Goal: Transaction & Acquisition: Purchase product/service

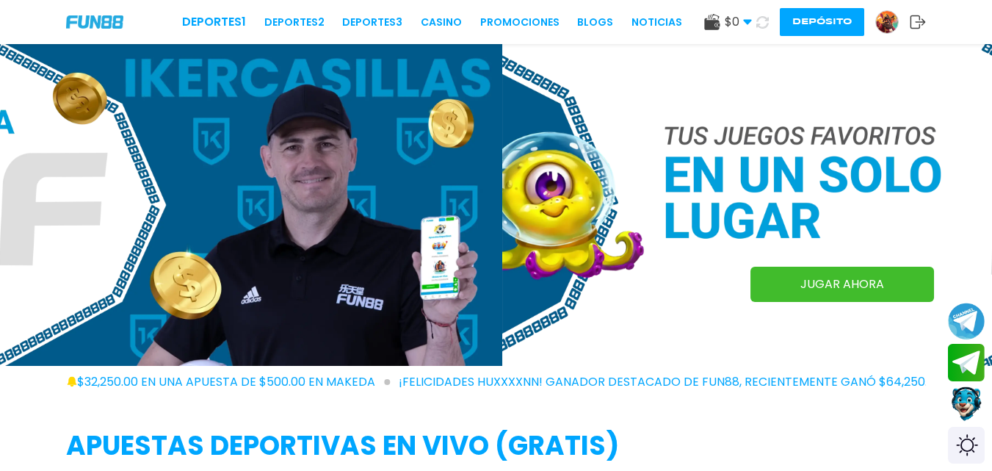
click at [892, 21] on img at bounding box center [887, 22] width 22 height 22
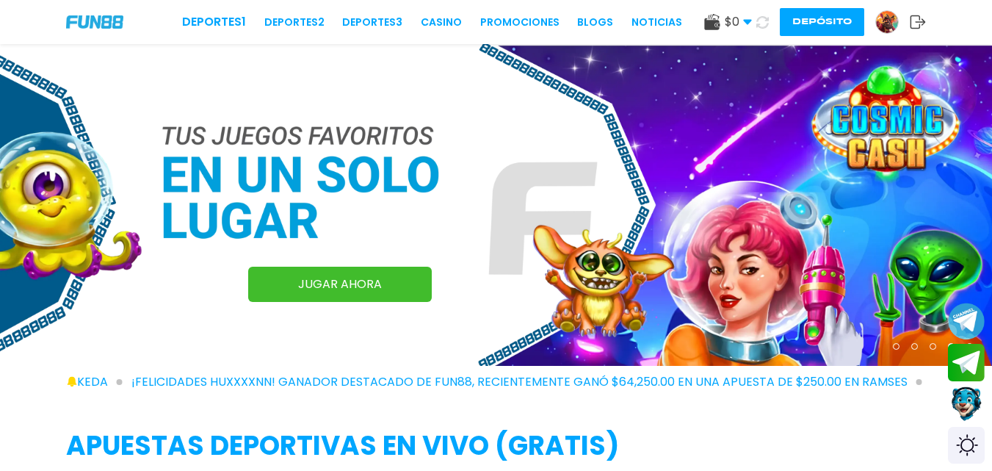
click at [892, 21] on img at bounding box center [887, 22] width 22 height 22
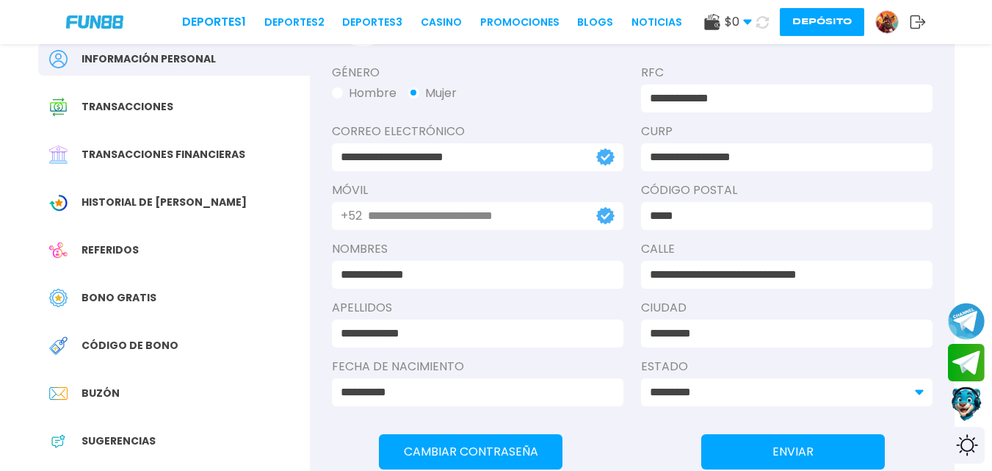
scroll to position [139, 0]
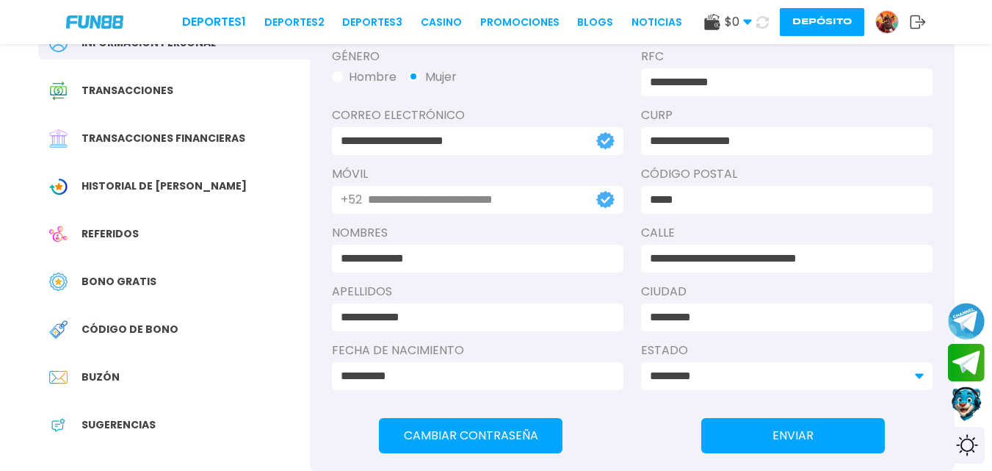
click at [836, 17] on button "Depósito" at bounding box center [822, 22] width 84 height 28
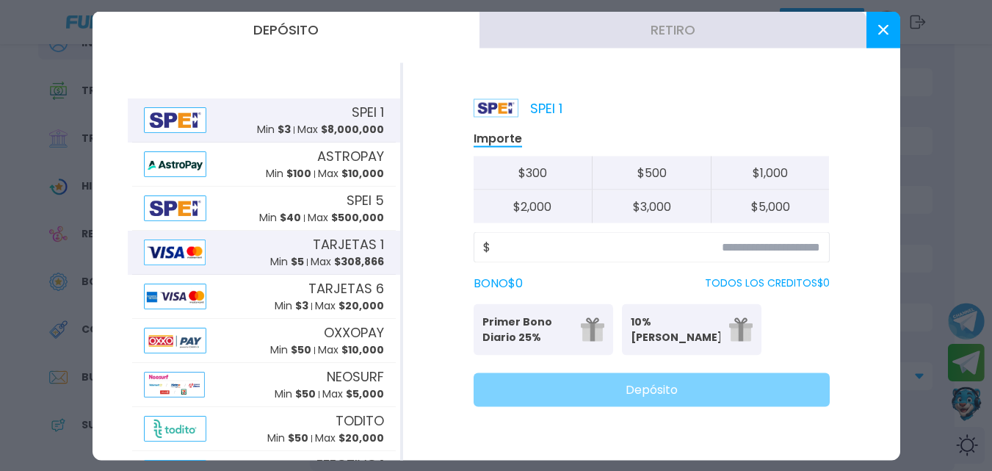
click at [334, 247] on span "TARJETAS 1" at bounding box center [348, 244] width 71 height 20
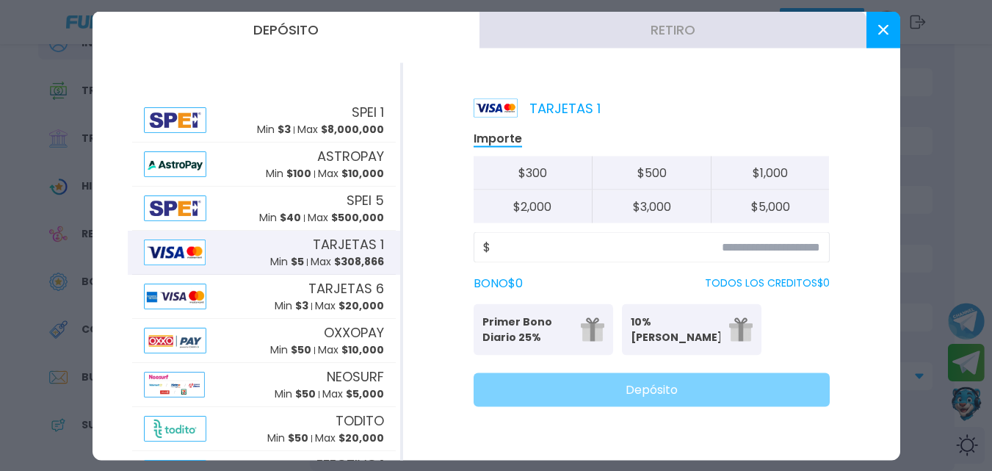
click at [614, 234] on div "$" at bounding box center [652, 246] width 356 height 31
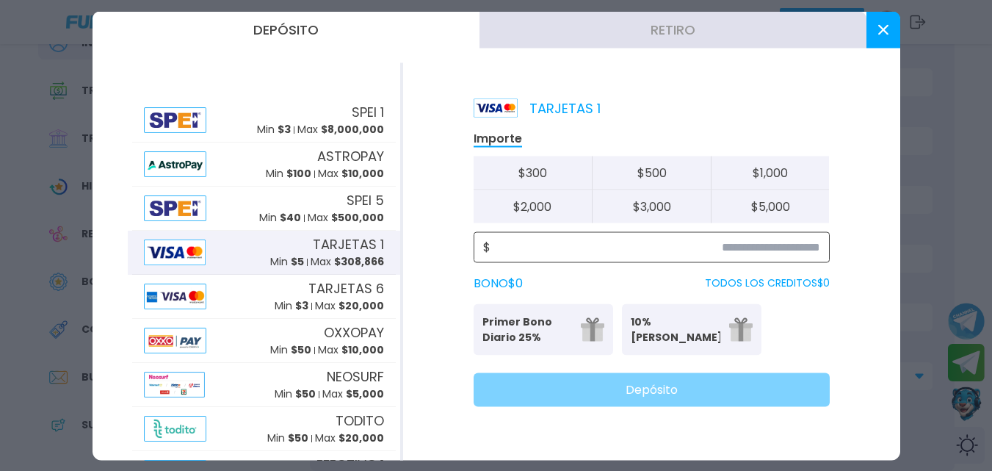
click at [614, 246] on input at bounding box center [656, 247] width 330 height 18
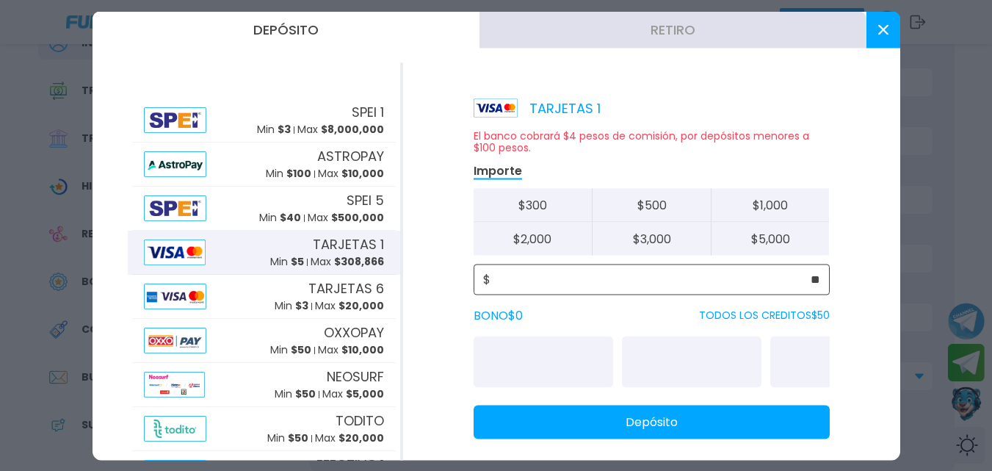
type input "**"
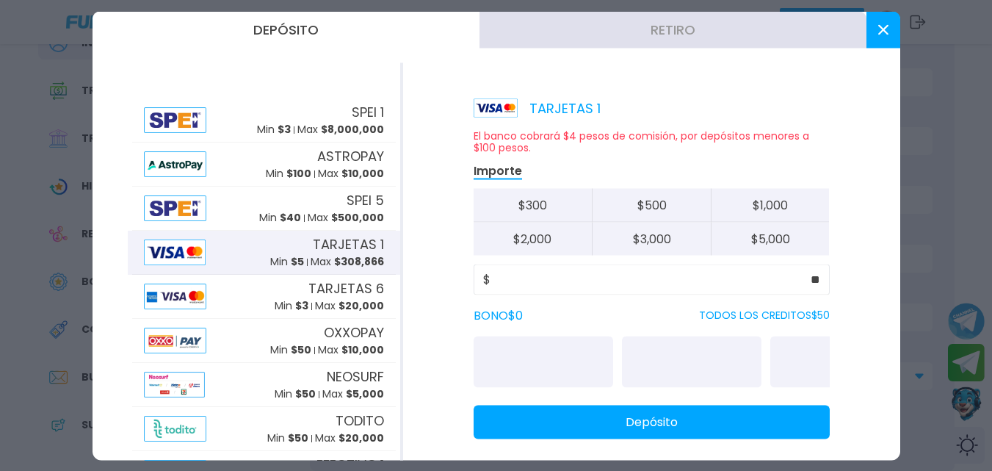
click at [621, 425] on button "Depósito" at bounding box center [652, 422] width 356 height 34
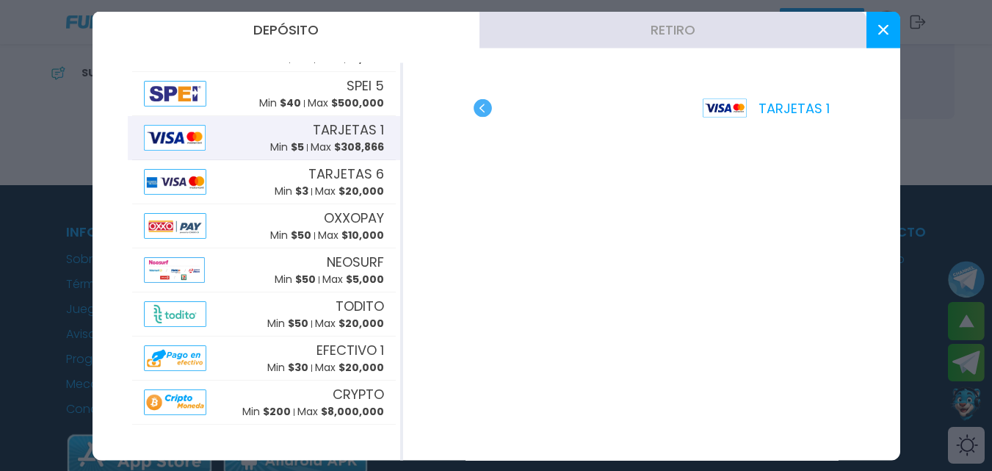
scroll to position [509, 0]
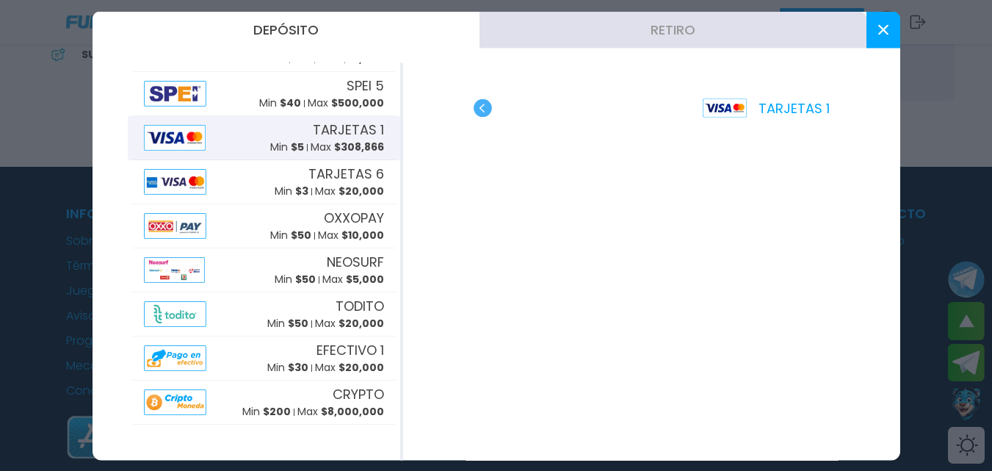
click at [859, 250] on div "TARJETAS 1" at bounding box center [651, 260] width 497 height 397
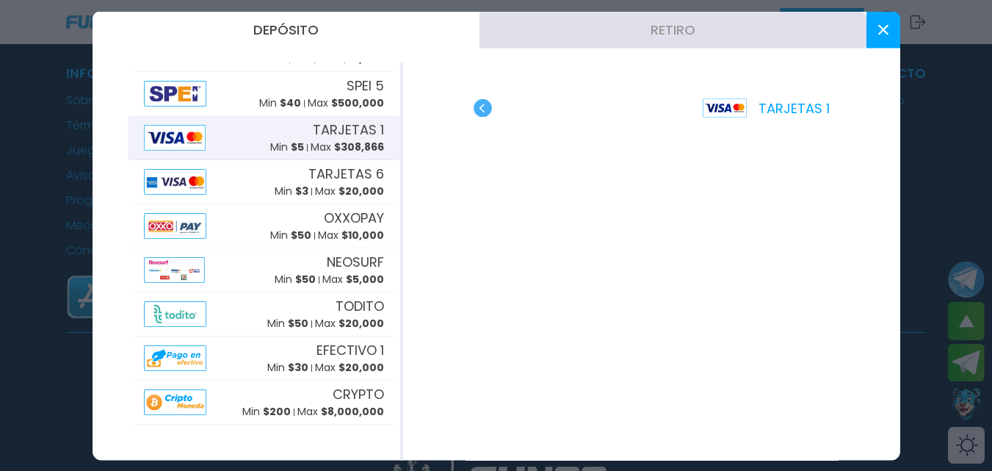
scroll to position [607, 0]
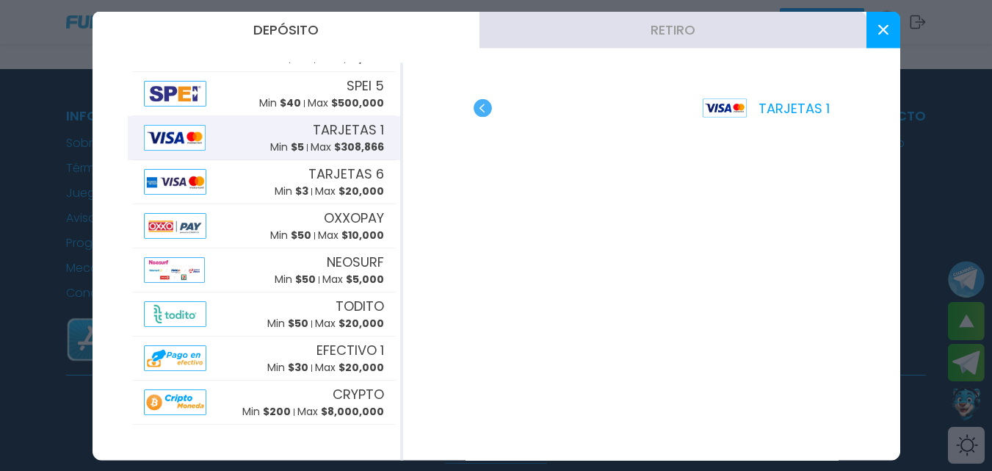
click at [13, 252] on div at bounding box center [496, 235] width 992 height 471
click at [13, 252] on div "Información Sobre Nosotros Términos y condiciones Juego Responsable Aviso de pr…" at bounding box center [496, 204] width 992 height 196
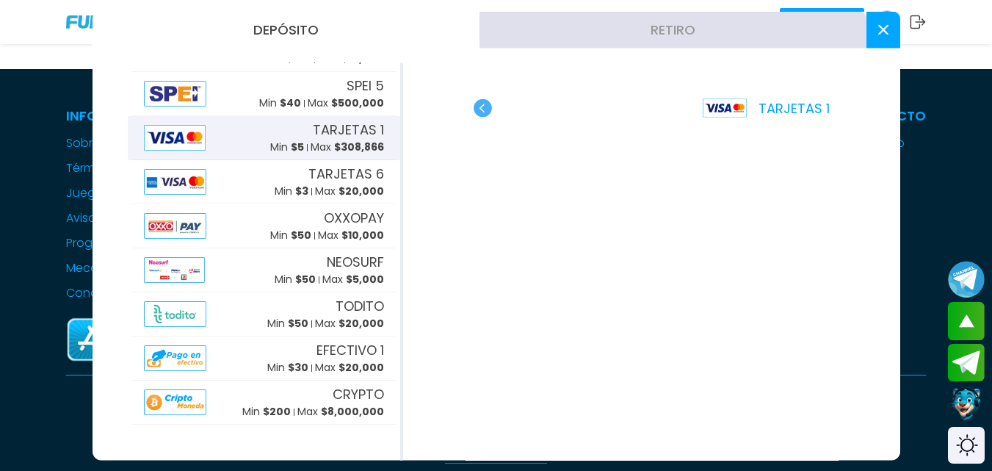
click at [14, 252] on div "Información Sobre Nosotros Términos y condiciones Juego Responsable Aviso de pr…" at bounding box center [496, 204] width 992 height 196
click at [13, 252] on div "Información Sobre Nosotros Términos y condiciones Juego Responsable Aviso de pr…" at bounding box center [496, 204] width 992 height 196
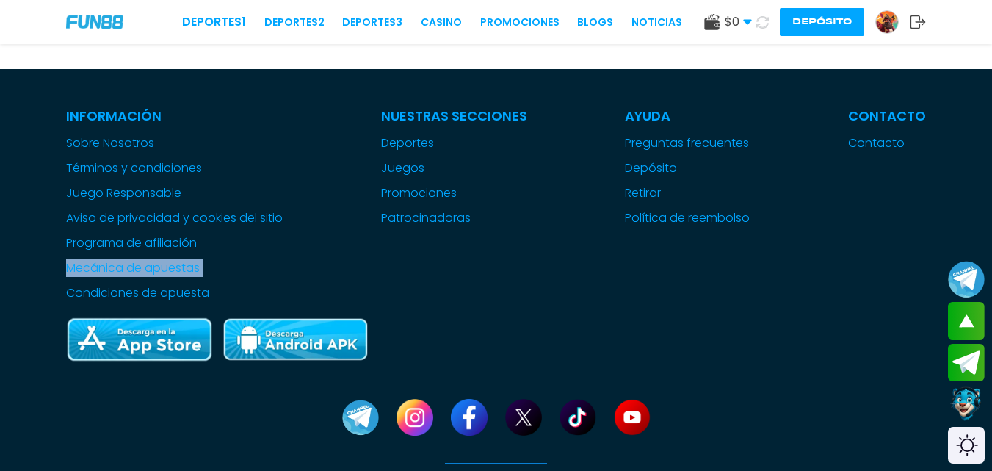
scroll to position [626, 0]
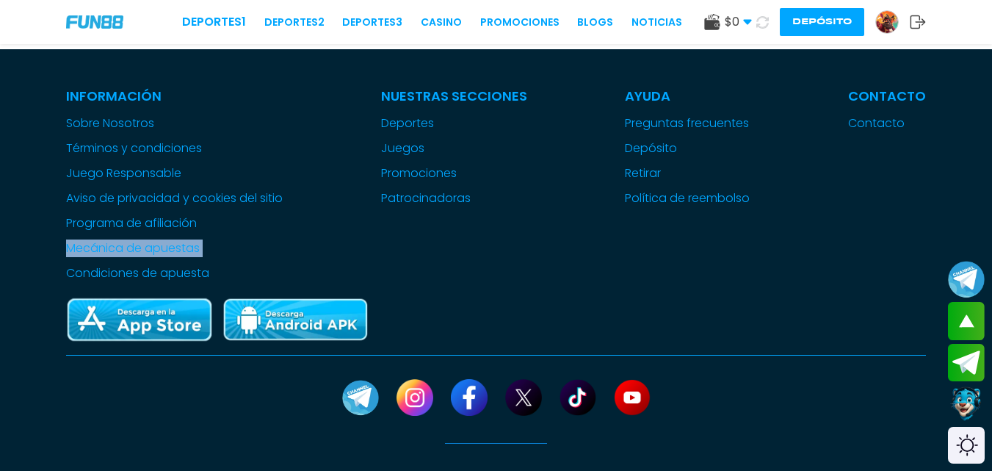
click at [765, 14] on button at bounding box center [762, 22] width 21 height 21
click at [765, 14] on button at bounding box center [762, 22] width 23 height 23
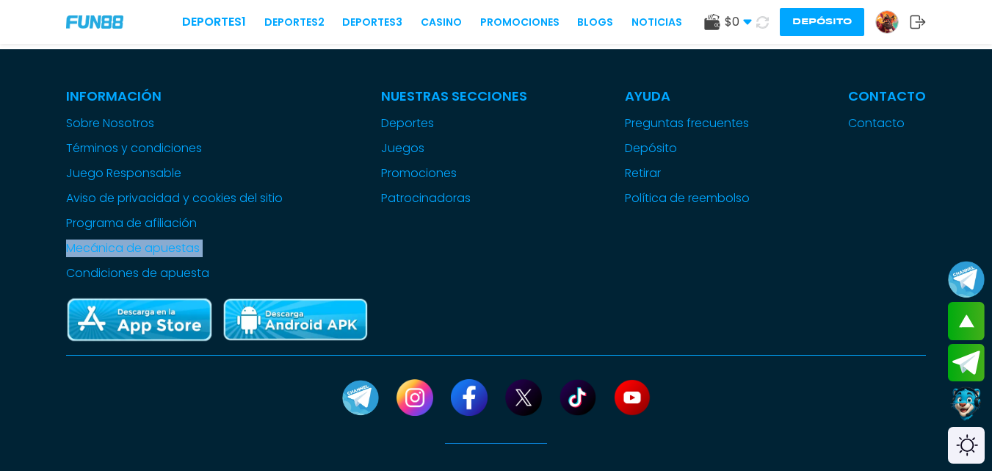
click at [765, 14] on button at bounding box center [762, 22] width 21 height 21
click at [746, 20] on use at bounding box center [747, 22] width 8 height 5
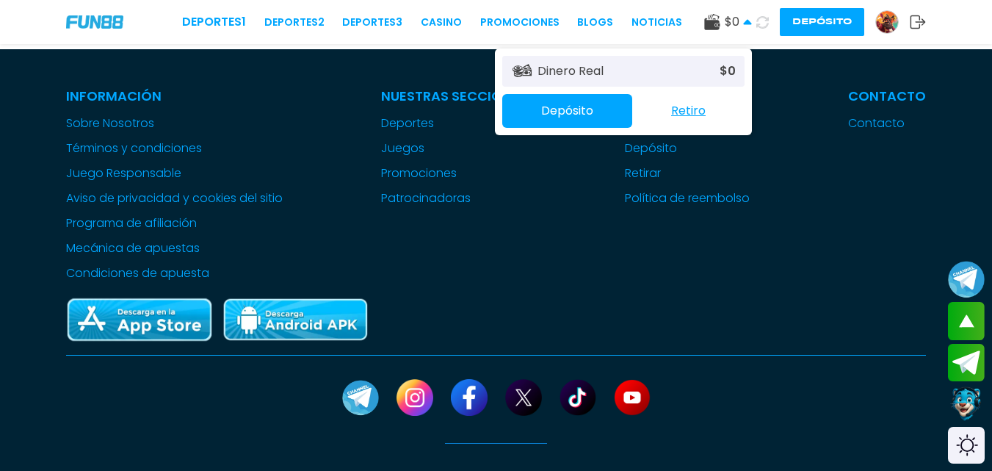
click at [746, 20] on icon at bounding box center [747, 22] width 9 height 9
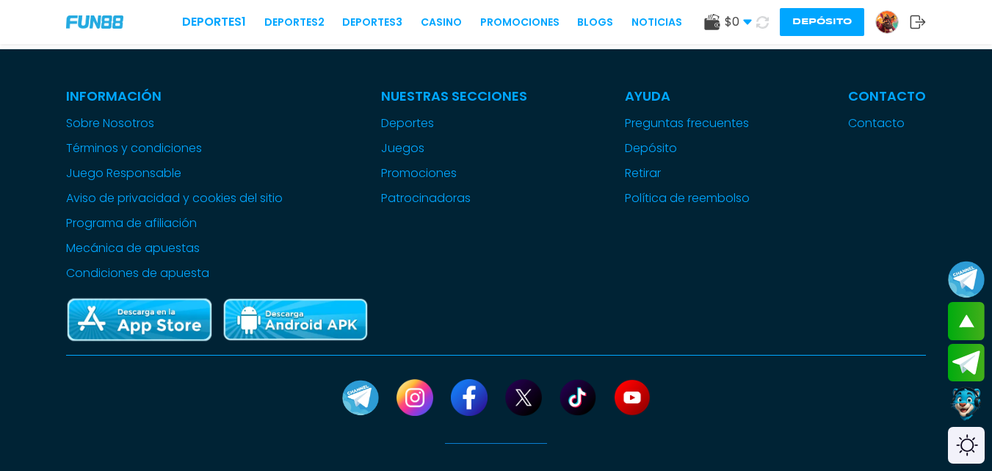
click at [746, 20] on use at bounding box center [747, 22] width 8 height 5
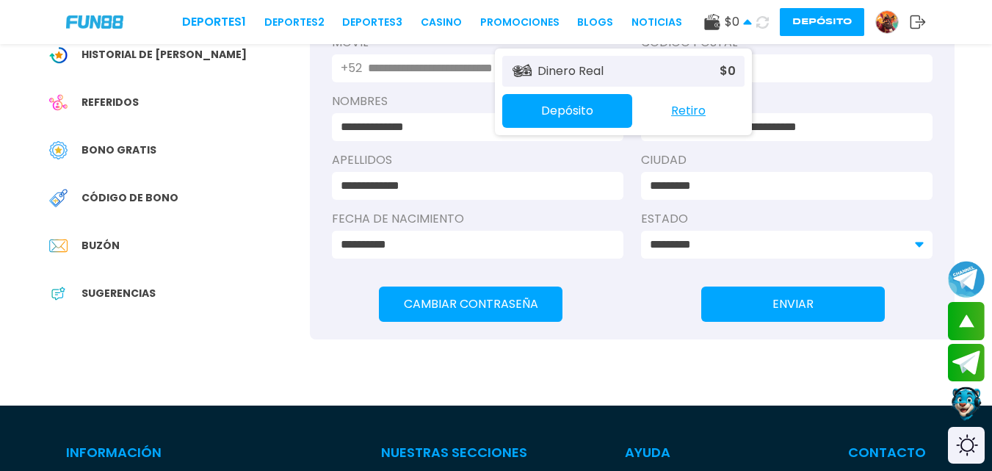
scroll to position [255, 0]
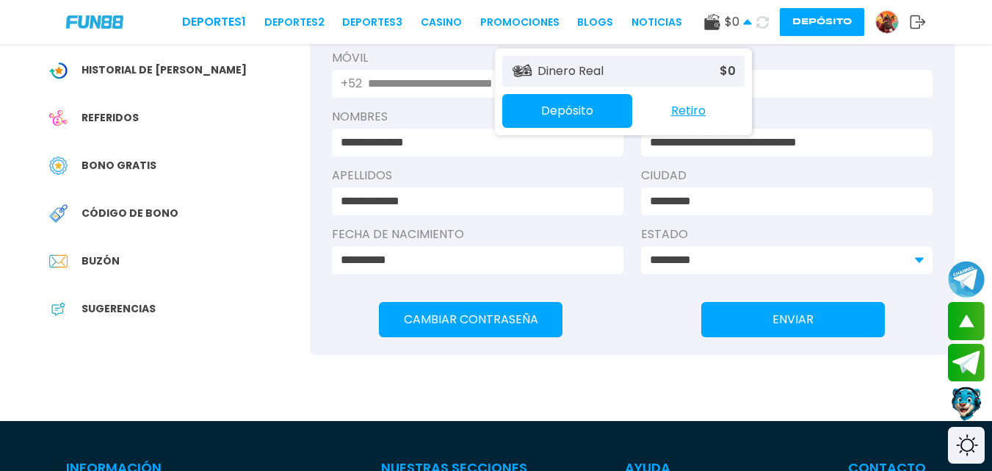
click at [131, 156] on div "Bono Gratis" at bounding box center [174, 165] width 272 height 33
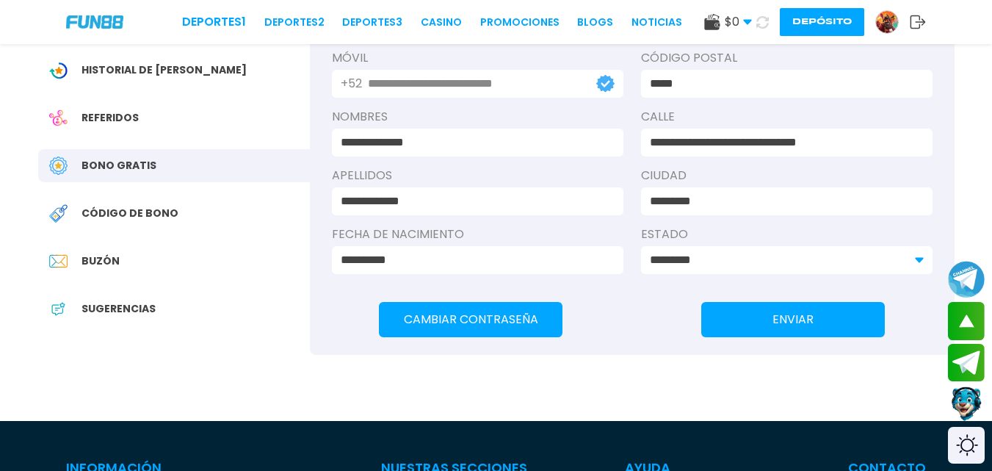
click at [131, 156] on div "Bono Gratis" at bounding box center [174, 165] width 272 height 33
click at [125, 165] on span "Bono Gratis" at bounding box center [119, 165] width 75 height 15
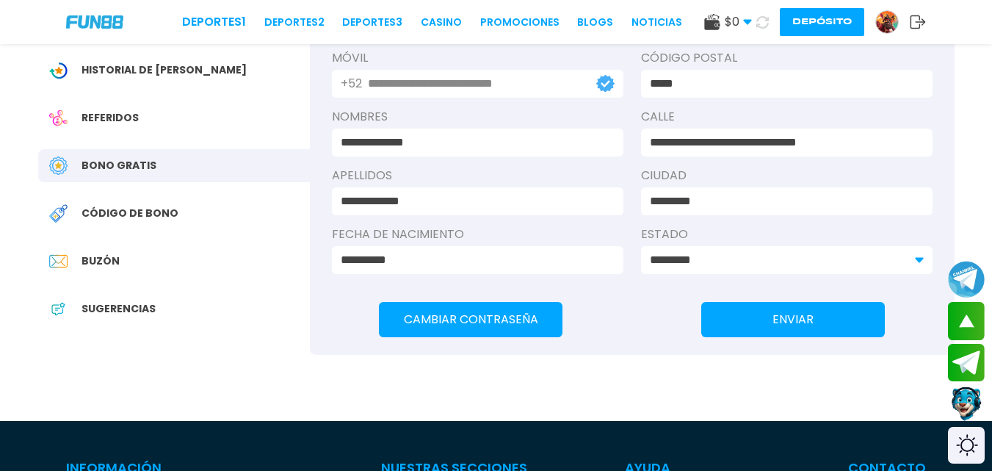
click at [125, 165] on span "Bono Gratis" at bounding box center [119, 165] width 75 height 15
click at [125, 166] on span "Bono Gratis" at bounding box center [119, 165] width 75 height 15
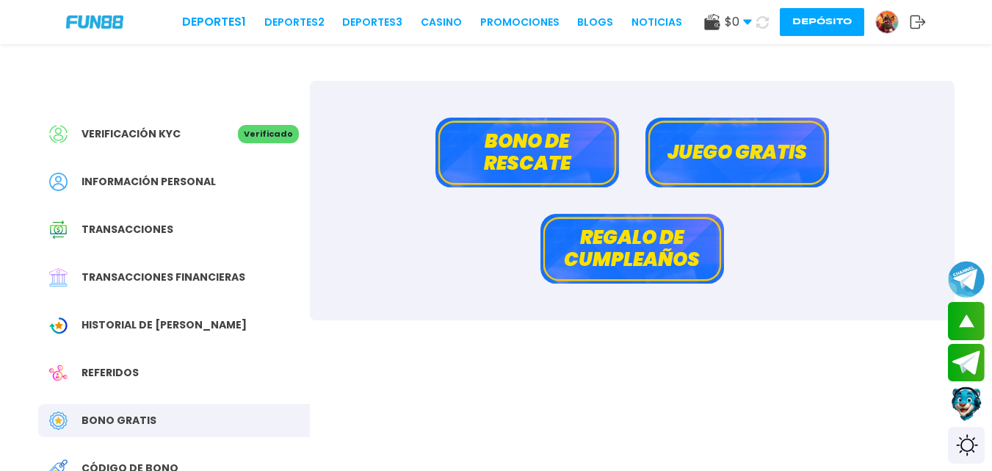
click at [502, 154] on button "Bono de rescate" at bounding box center [528, 153] width 184 height 70
click at [502, 154] on div "Verificación KYC Verificado Información personal Transacciones Transacciones fi…" at bounding box center [497, 338] width 952 height 588
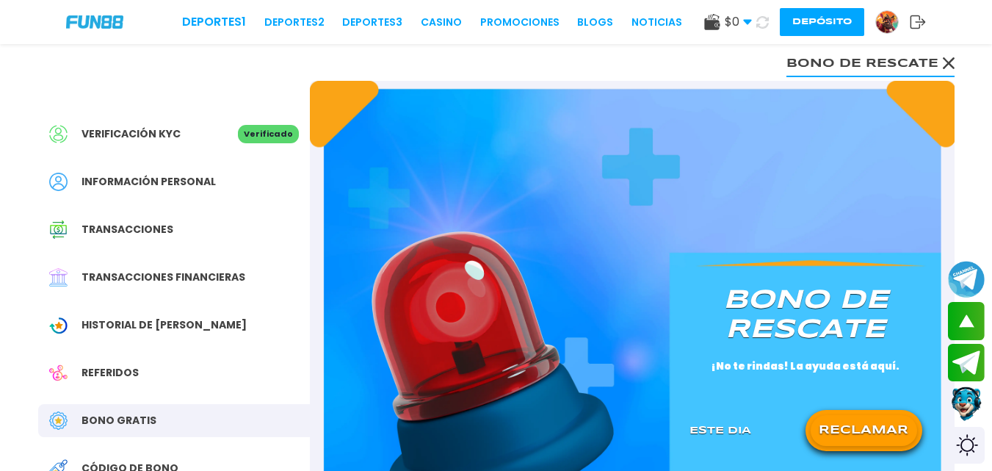
click at [848, 415] on button "RECLAMAR" at bounding box center [864, 430] width 106 height 31
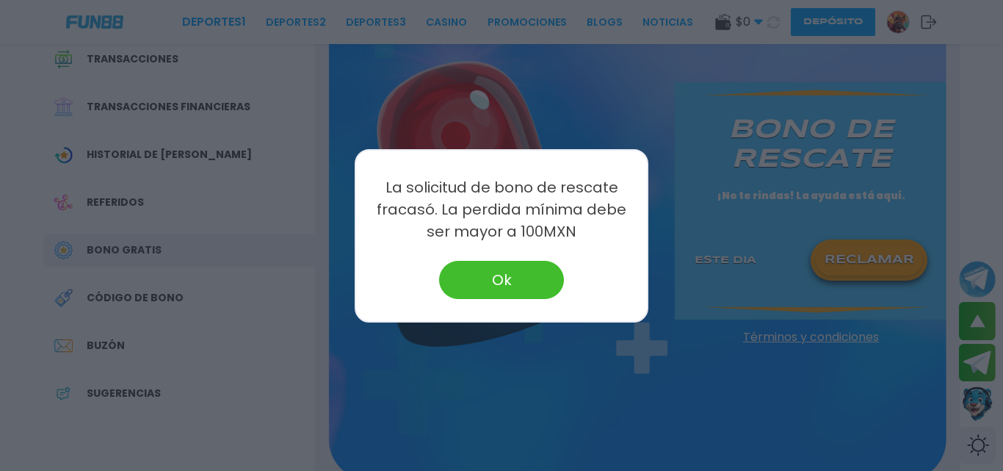
click at [491, 270] on button "Ok" at bounding box center [501, 280] width 125 height 38
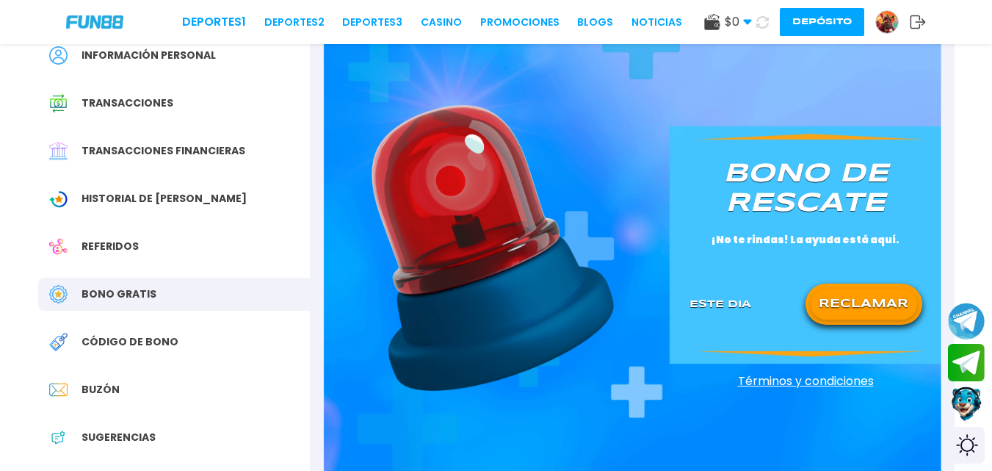
scroll to position [0, 0]
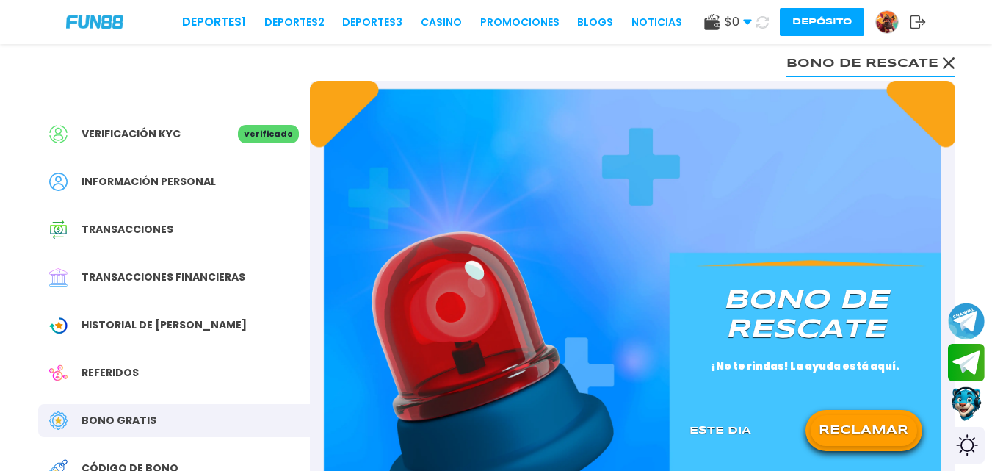
click at [949, 68] on icon at bounding box center [949, 63] width 12 height 12
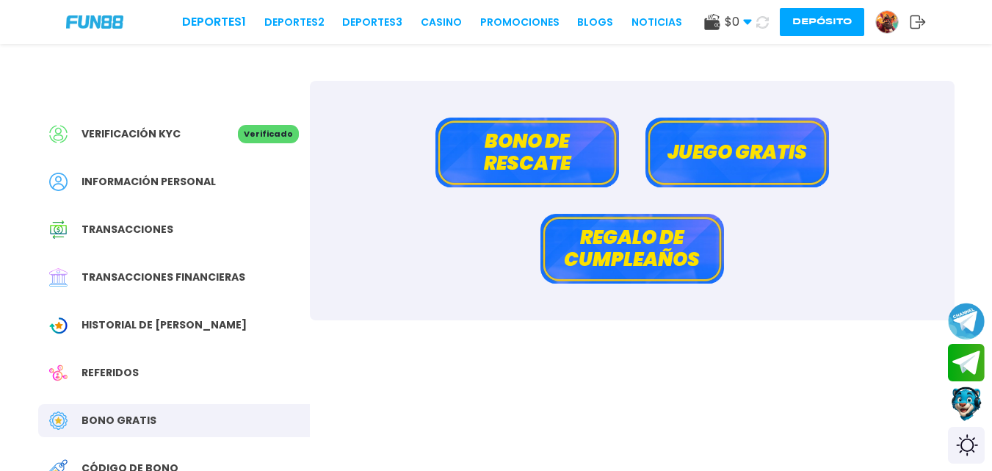
click at [719, 146] on button "Juego gratis" at bounding box center [738, 153] width 184 height 70
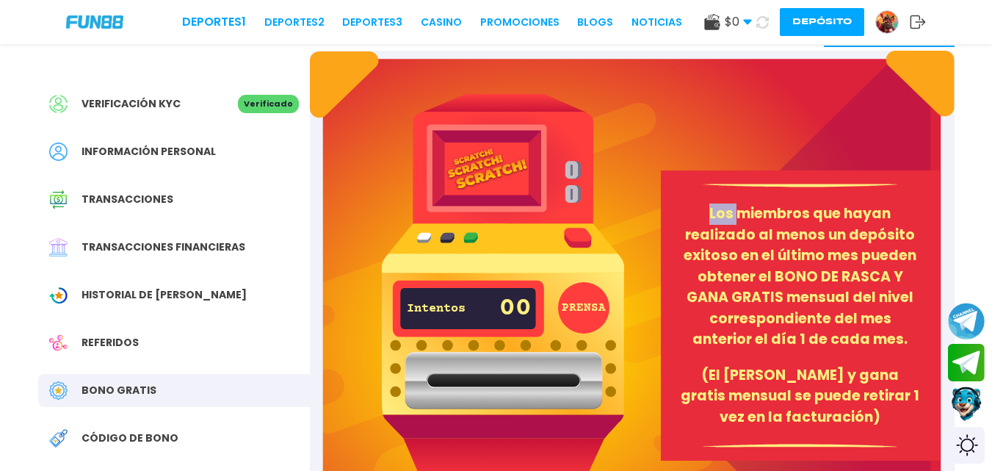
scroll to position [31, 0]
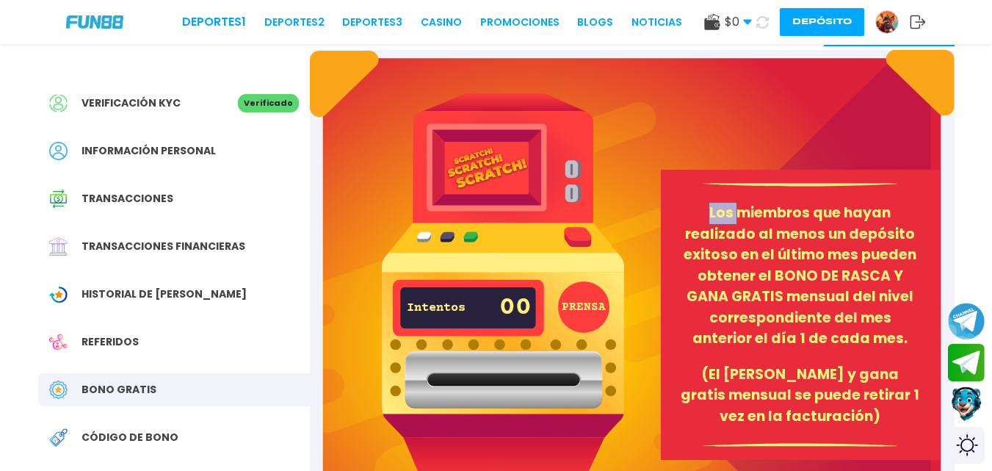
click at [595, 281] on img at bounding box center [503, 289] width 242 height 392
click at [577, 236] on img at bounding box center [503, 289] width 242 height 392
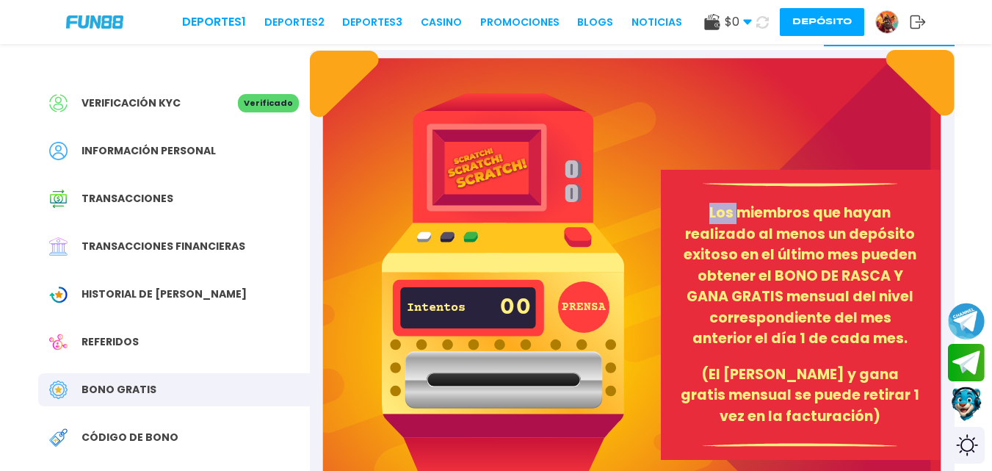
click at [577, 236] on img at bounding box center [503, 289] width 242 height 392
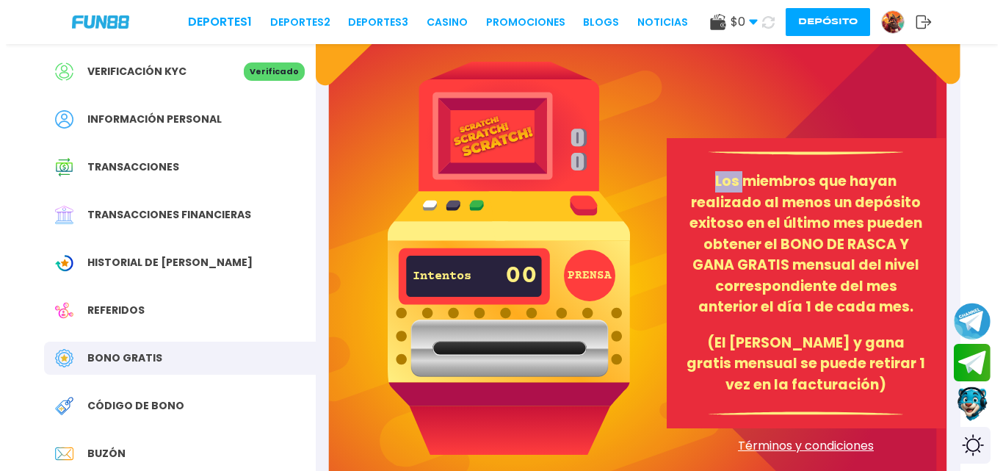
scroll to position [0, 0]
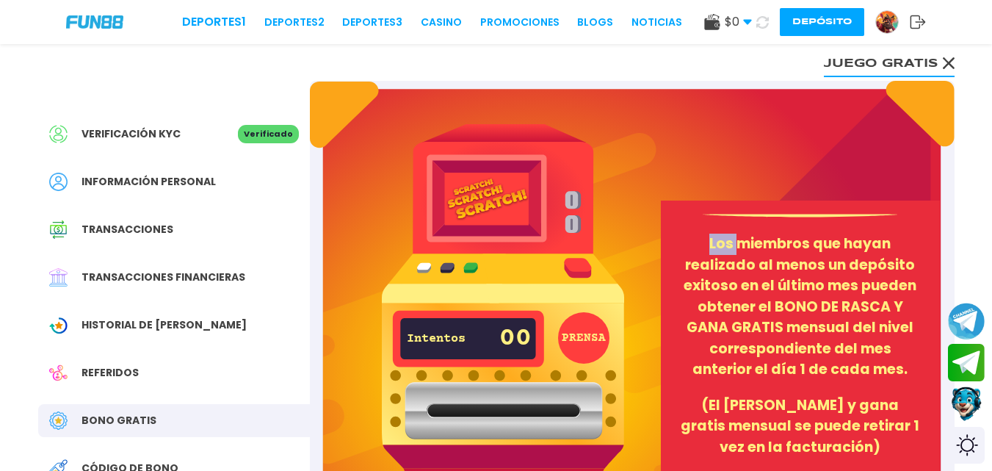
click at [112, 230] on span "Transacciones" at bounding box center [128, 229] width 92 height 15
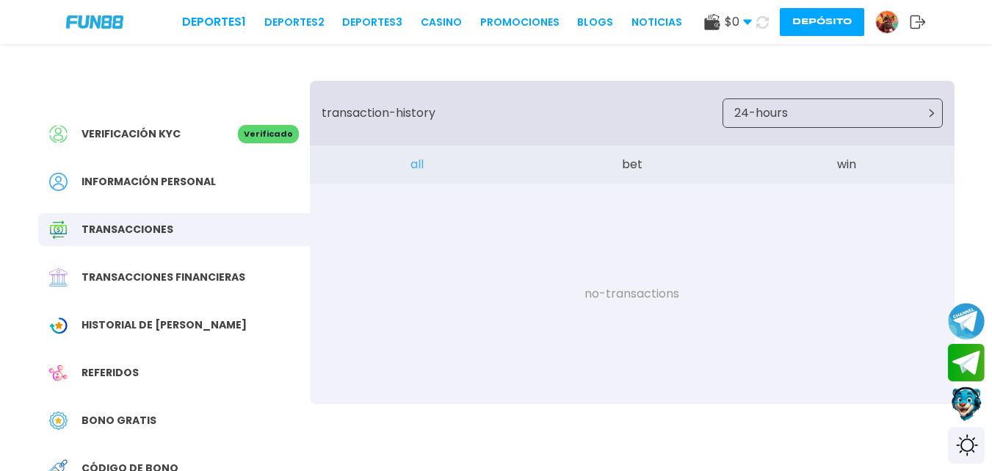
click at [637, 169] on button "bet" at bounding box center [631, 164] width 215 height 38
click at [840, 167] on button "win" at bounding box center [847, 164] width 215 height 38
click at [835, 109] on button "24-hours" at bounding box center [833, 112] width 220 height 29
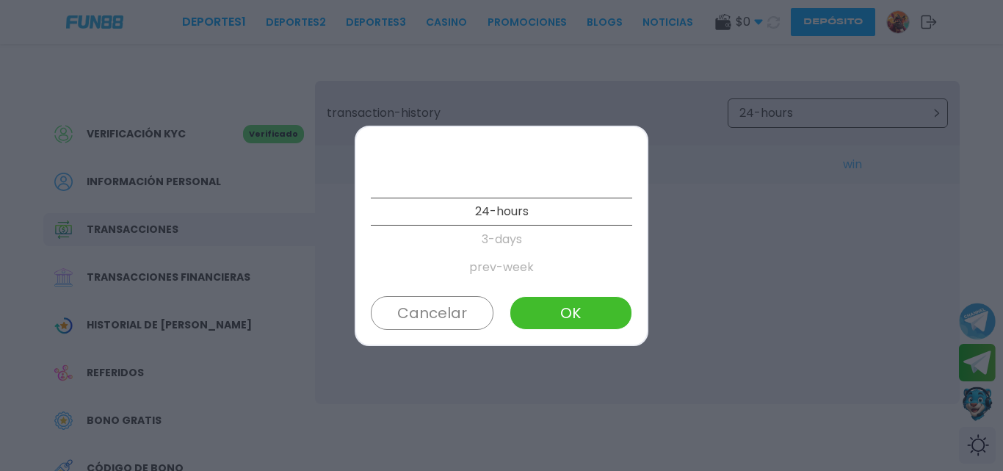
click at [492, 261] on p "prev-week" at bounding box center [501, 267] width 261 height 28
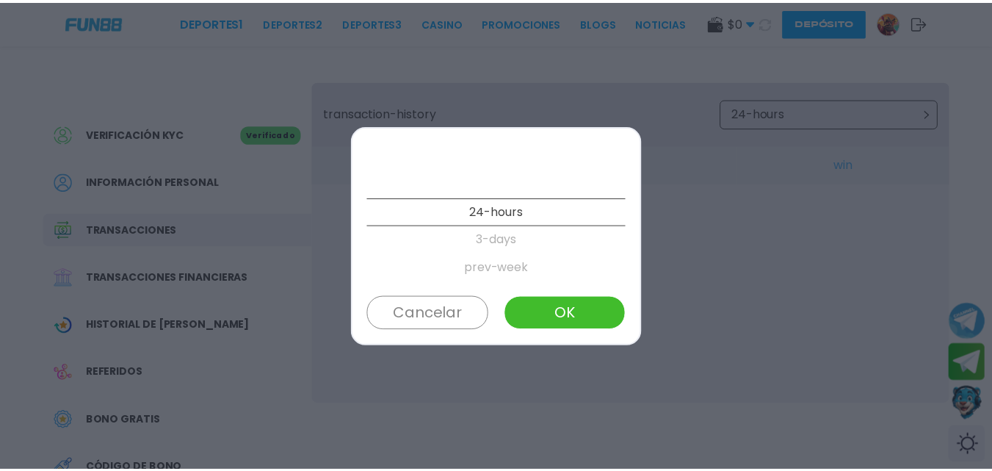
scroll to position [56, 0]
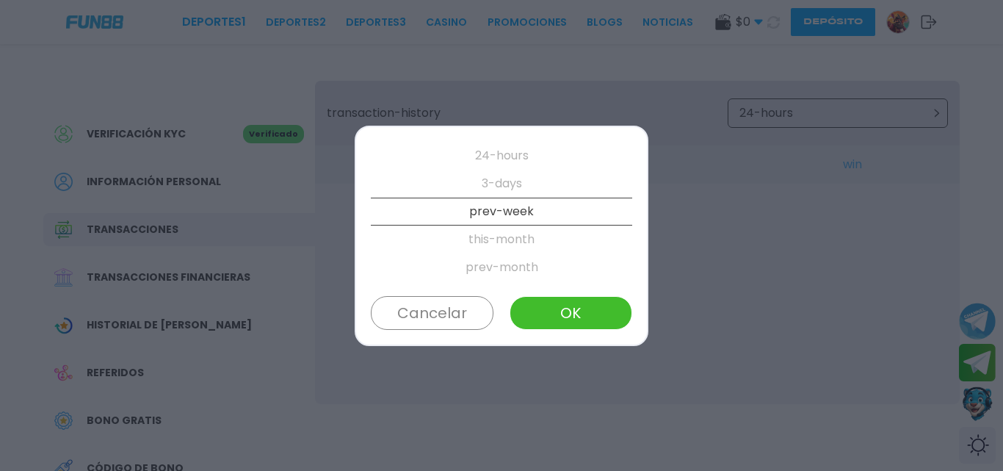
click at [560, 331] on div "24-hours 3-days prev-week this-month prev-month 3-months Cancelar OK" at bounding box center [502, 236] width 294 height 220
click at [560, 314] on button "OK" at bounding box center [571, 313] width 123 height 34
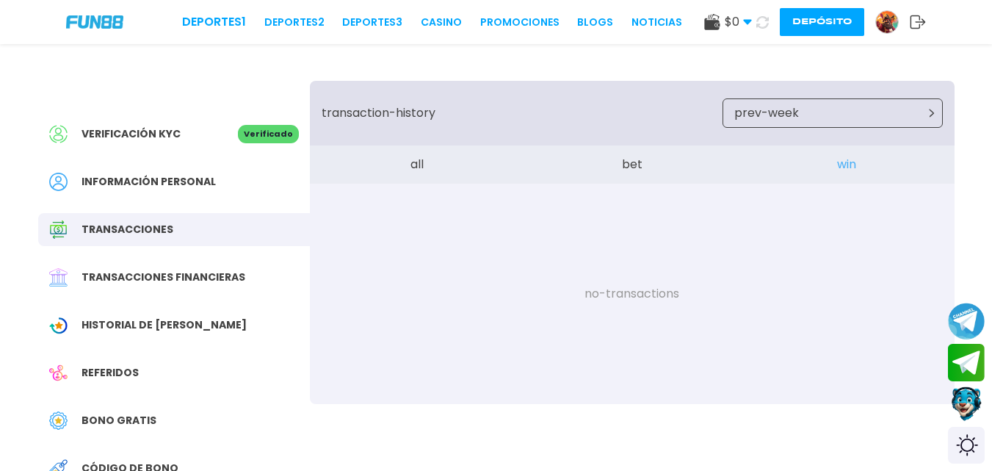
click at [407, 167] on button "all" at bounding box center [417, 164] width 215 height 38
click at [214, 271] on span "Transacciones financieras" at bounding box center [164, 277] width 164 height 15
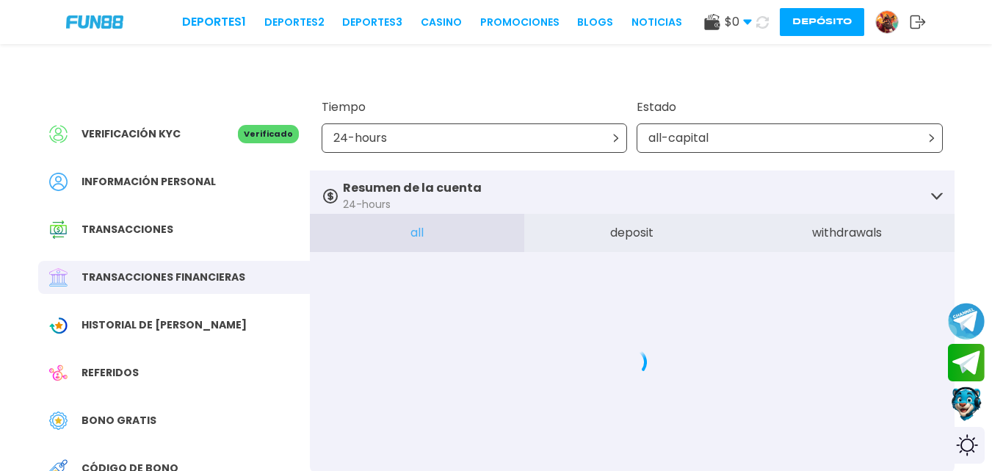
click at [214, 271] on span "Transacciones financieras" at bounding box center [164, 277] width 164 height 15
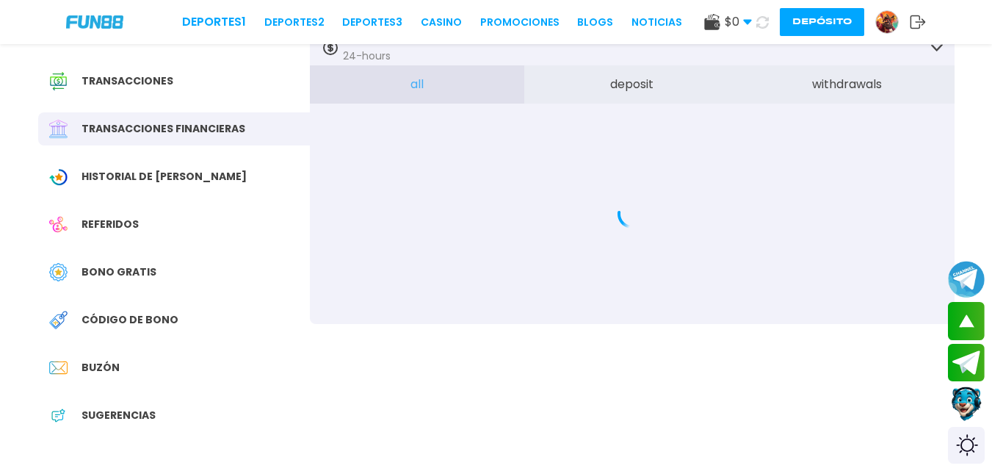
click at [112, 176] on span "Historial de [PERSON_NAME]" at bounding box center [164, 176] width 165 height 15
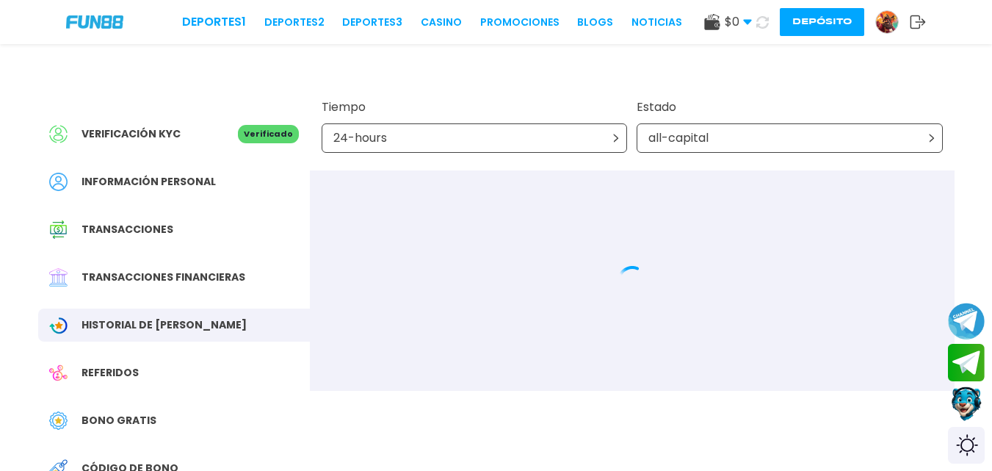
click at [122, 280] on span "Transacciones financieras" at bounding box center [164, 277] width 164 height 15
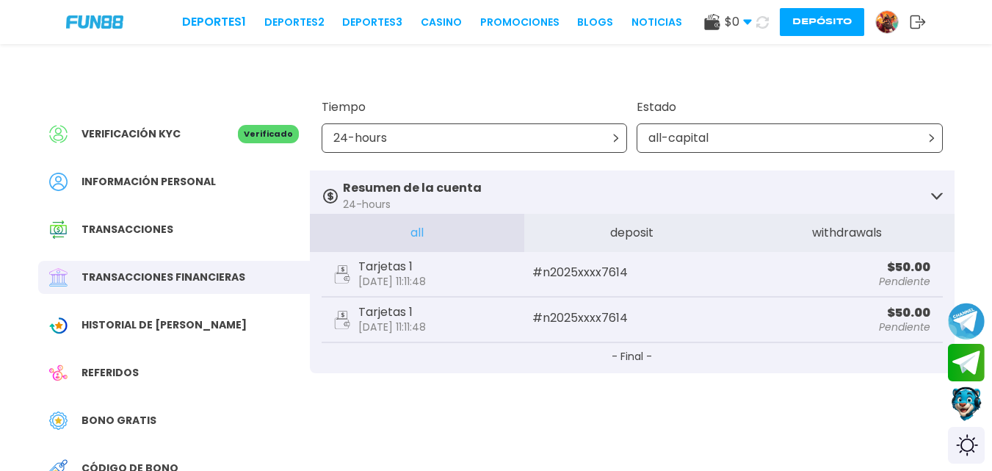
scroll to position [107, 0]
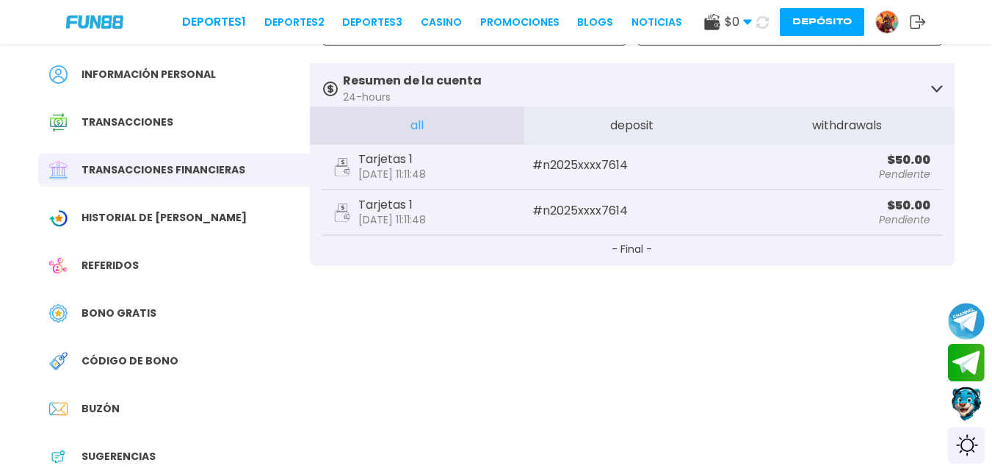
click at [535, 171] on p "# n2025xxxx7614" at bounding box center [631, 165] width 199 height 12
click at [825, 24] on button "Depósito" at bounding box center [822, 22] width 84 height 28
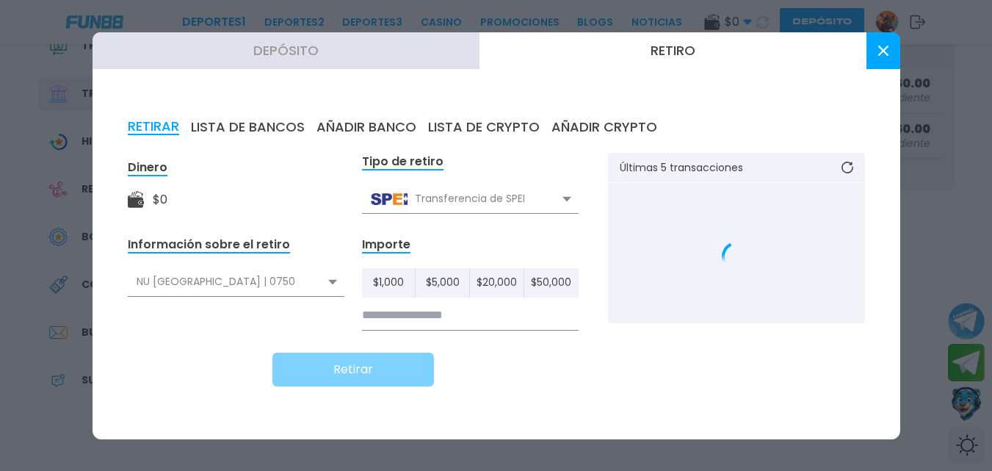
scroll to position [7, 0]
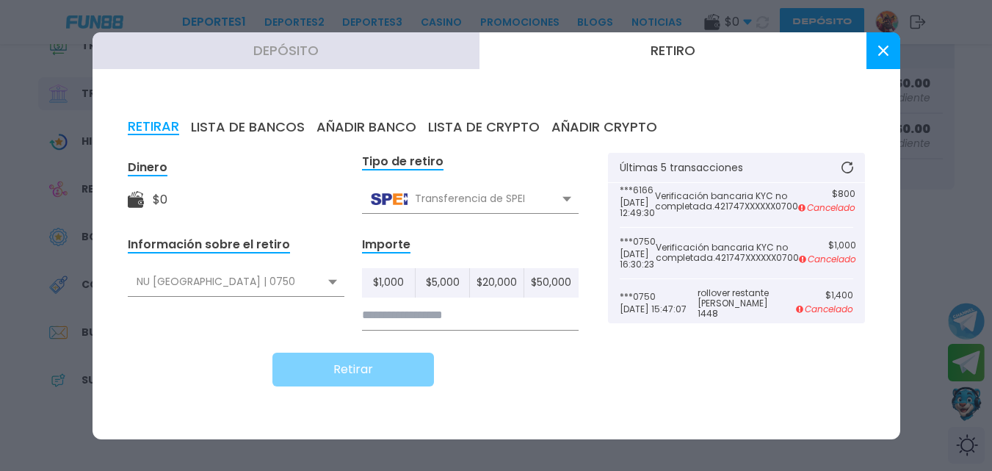
click at [283, 42] on button "Depósito" at bounding box center [286, 50] width 387 height 37
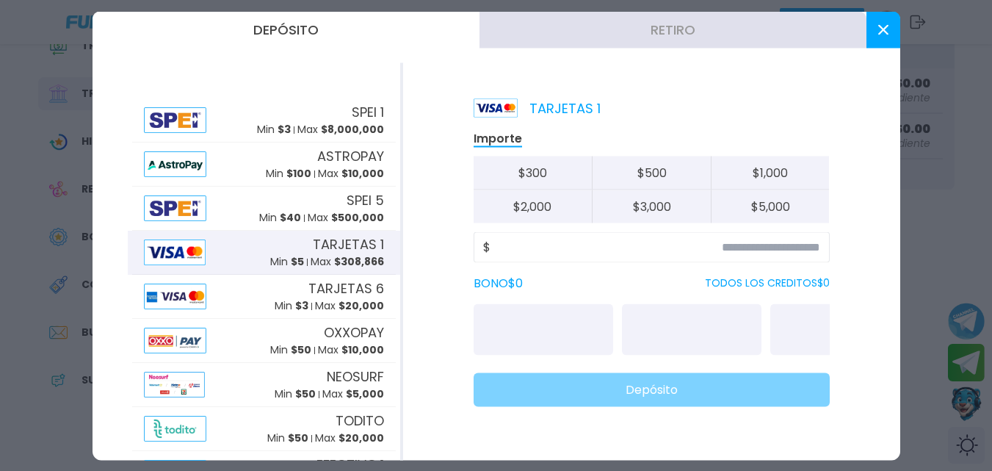
click at [419, 57] on div "Depósito Retiro SPEI 1 Min $ 3 Max $ 8,000,000 ASTROPAY Min $ 100 Max $ 10,000 …" at bounding box center [497, 235] width 808 height 449
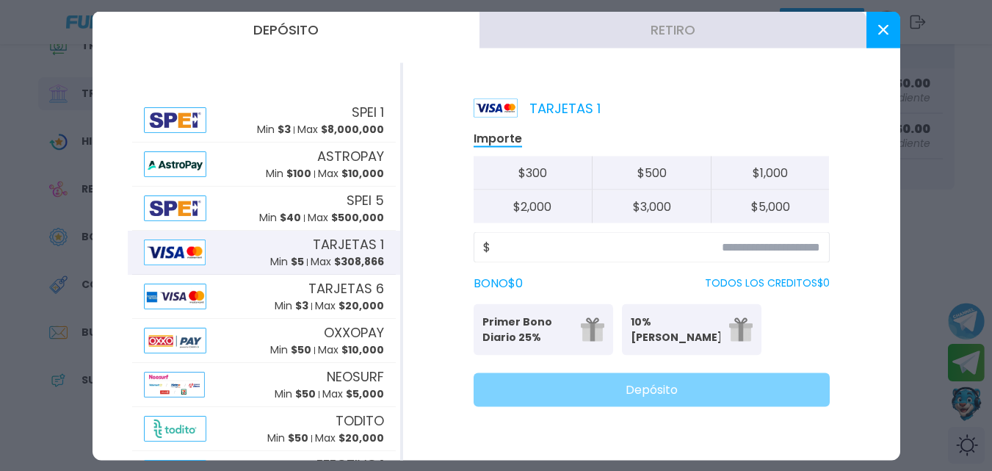
click at [371, 43] on button "Depósito" at bounding box center [286, 29] width 387 height 37
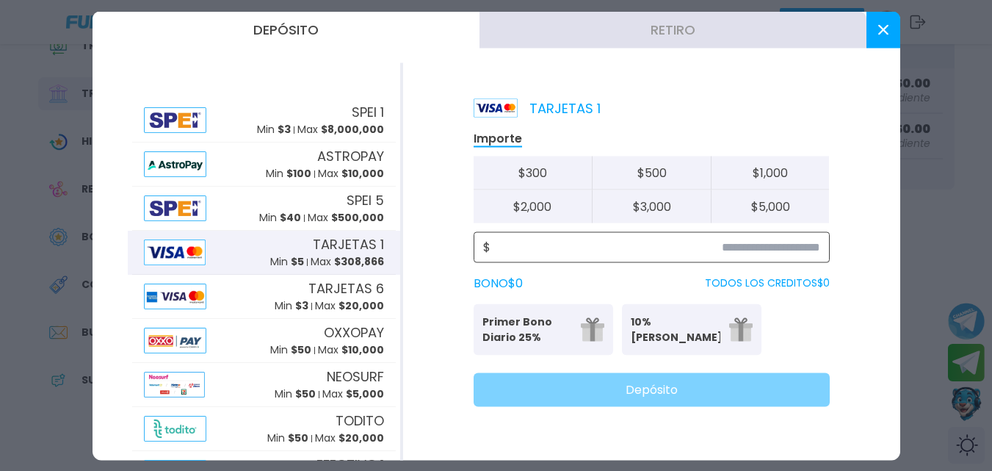
click at [740, 249] on input at bounding box center [656, 247] width 330 height 18
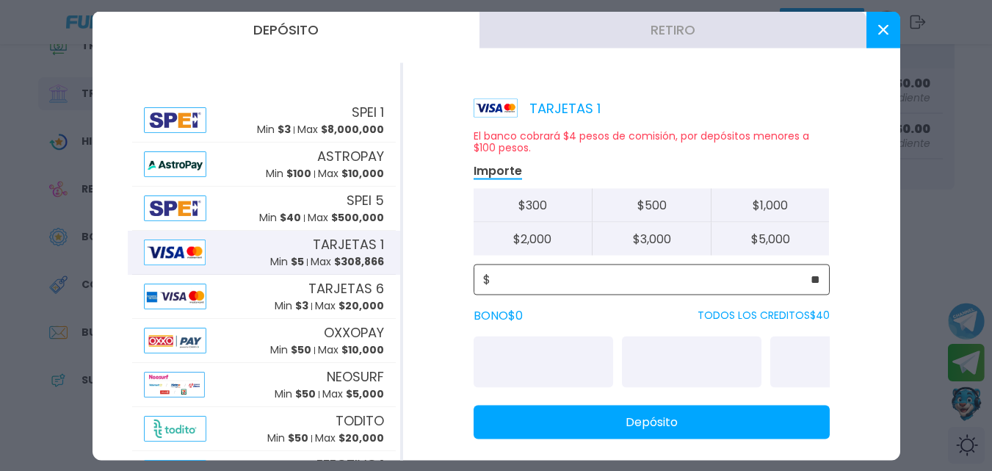
type input "**"
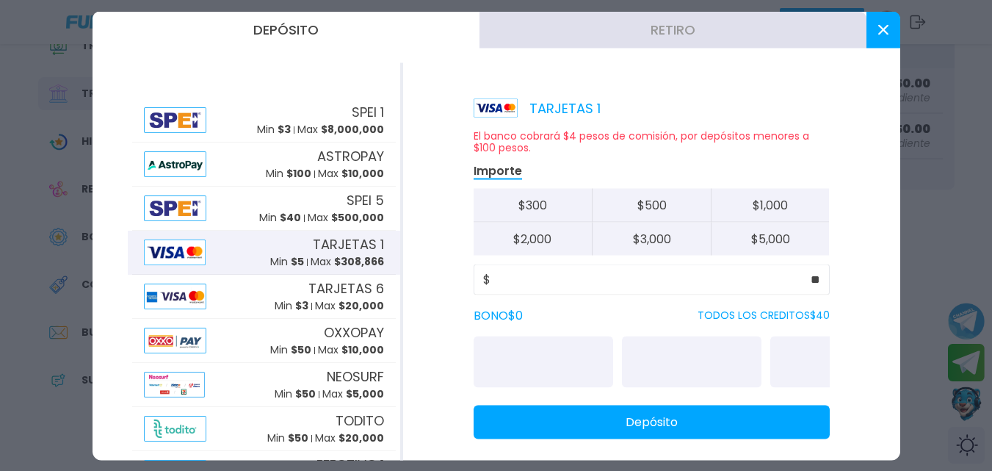
click at [751, 422] on button "Depósito" at bounding box center [652, 422] width 356 height 34
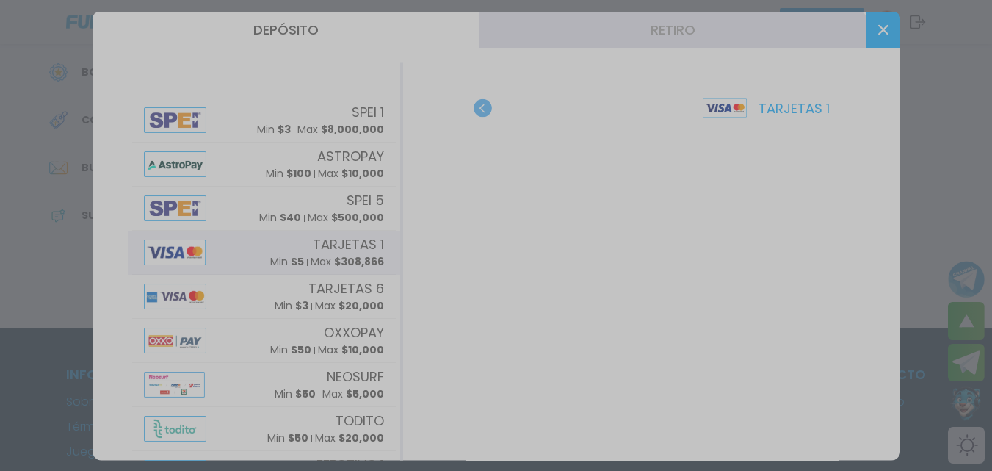
scroll to position [399, 0]
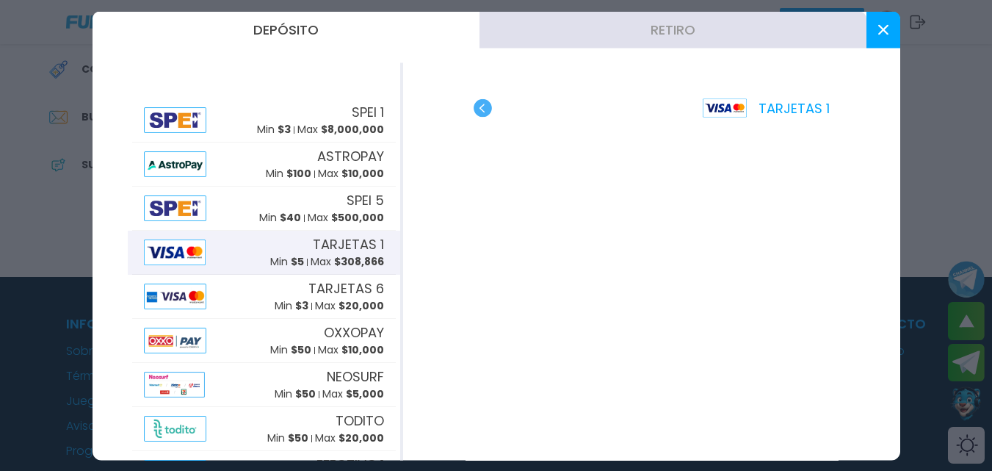
click at [488, 109] on use "button" at bounding box center [483, 107] width 18 height 18
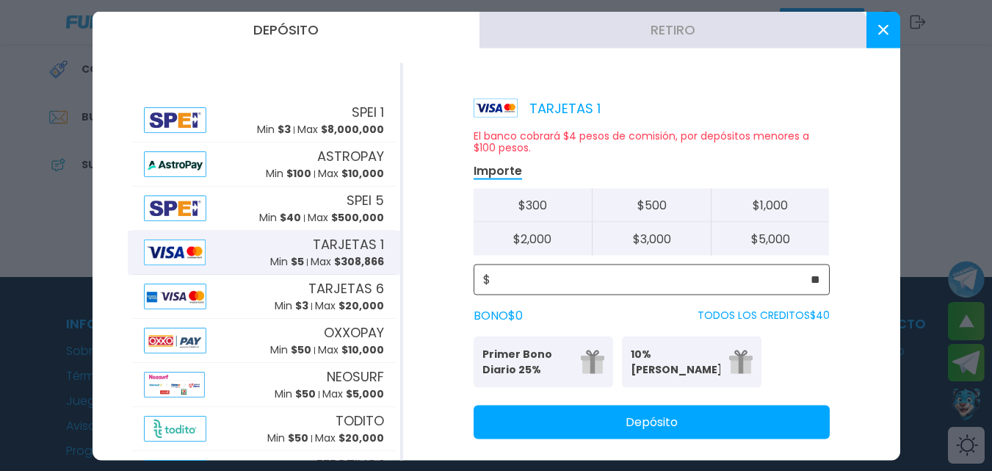
click at [800, 273] on input "**" at bounding box center [656, 279] width 330 height 18
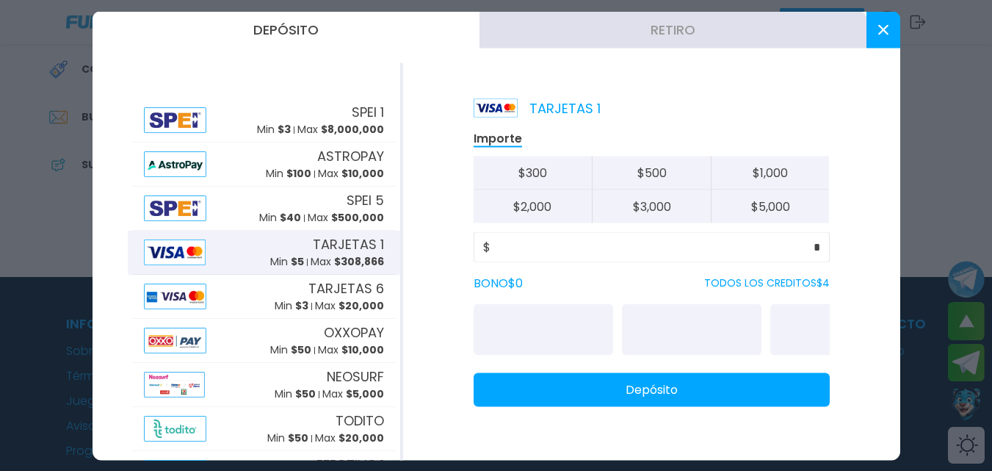
click at [804, 280] on p "TODOS LOS CREDITOS $ 4" at bounding box center [767, 282] width 126 height 15
click at [795, 275] on p "TODOS LOS CREDITOS $ 4" at bounding box center [767, 282] width 126 height 15
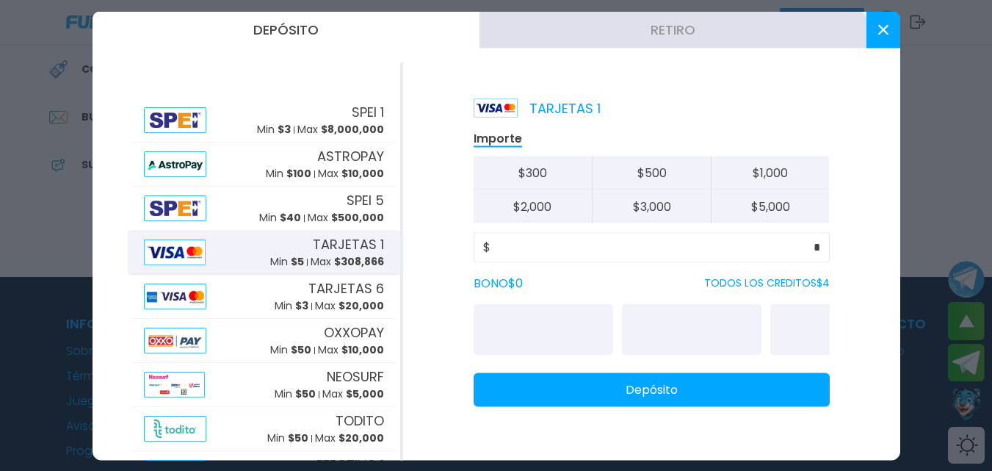
click at [795, 275] on p "TODOS LOS CREDITOS $ 4" at bounding box center [767, 282] width 126 height 15
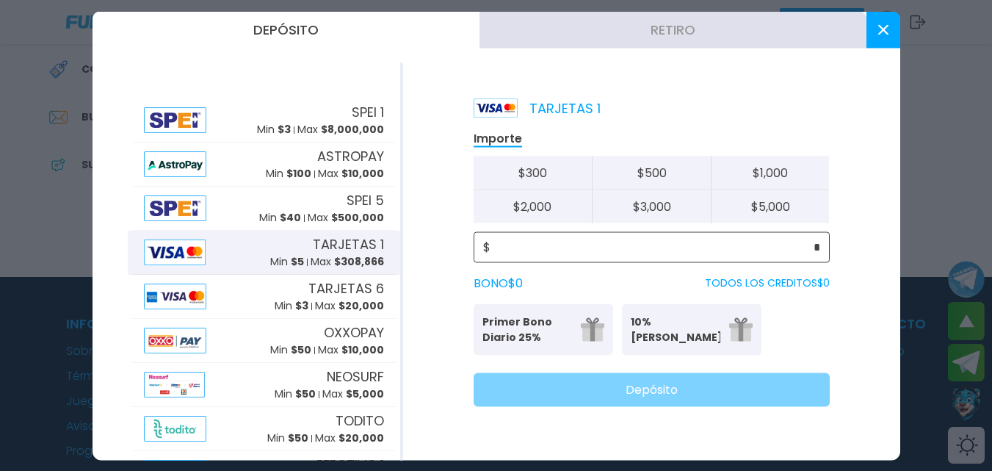
click at [808, 247] on input "*" at bounding box center [656, 247] width 330 height 18
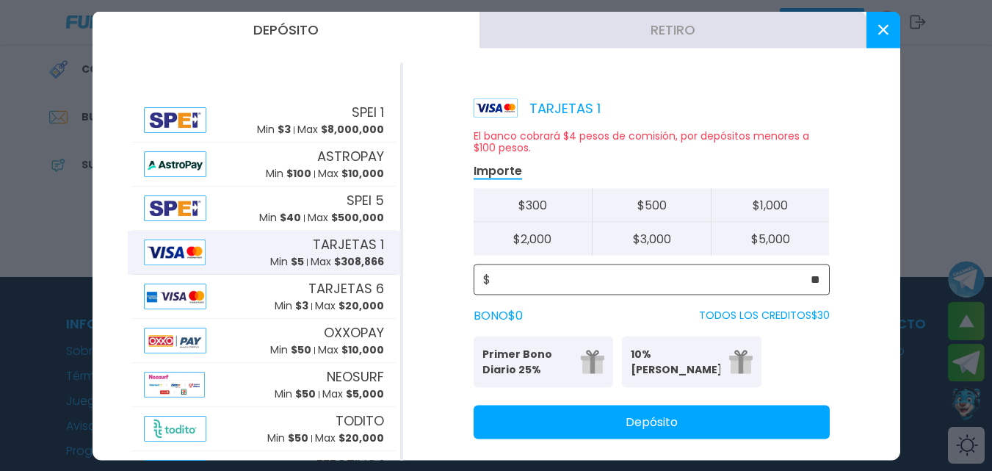
type input "**"
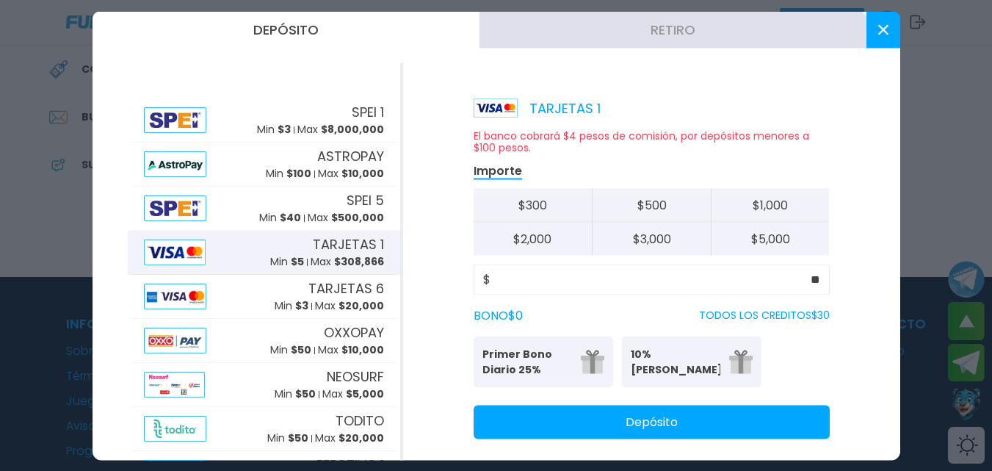
click at [725, 427] on button "Depósito" at bounding box center [652, 422] width 356 height 34
